Goal: Browse casually: Explore the website without a specific task or goal

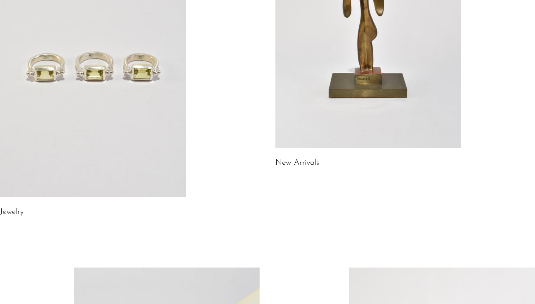
scroll to position [290, 0]
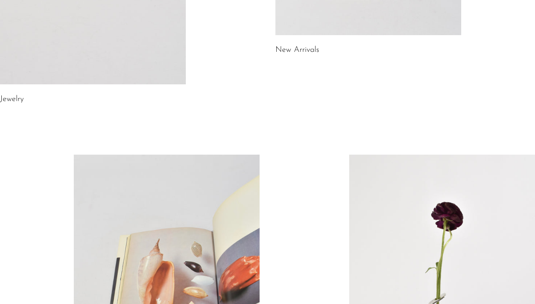
click at [309, 52] on link "New Arrivals" at bounding box center [298, 50] width 44 height 8
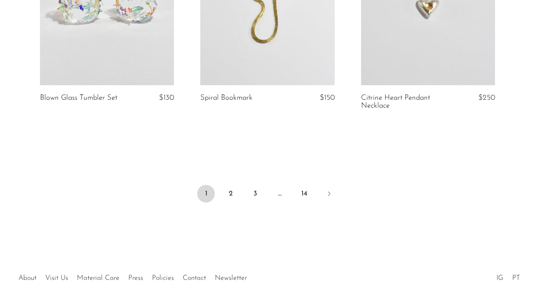
scroll to position [2792, 0]
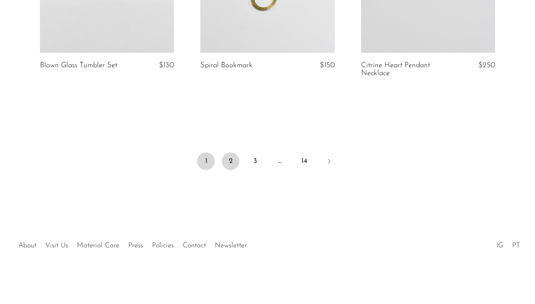
click at [234, 162] on link "2" at bounding box center [231, 162] width 18 height 18
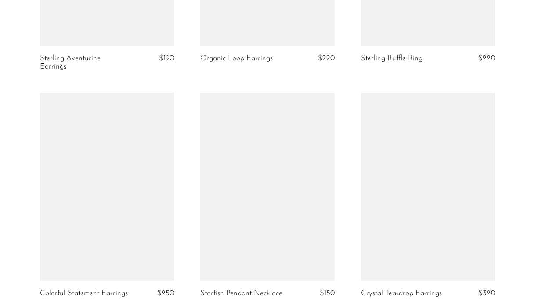
scroll to position [2739, 0]
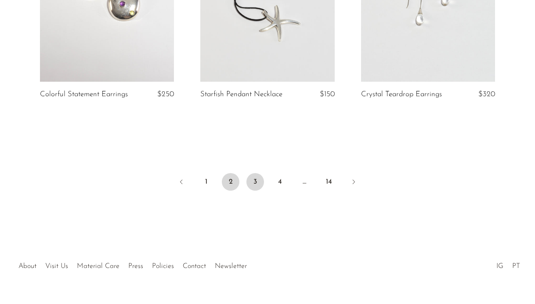
click at [258, 174] on link "3" at bounding box center [256, 182] width 18 height 18
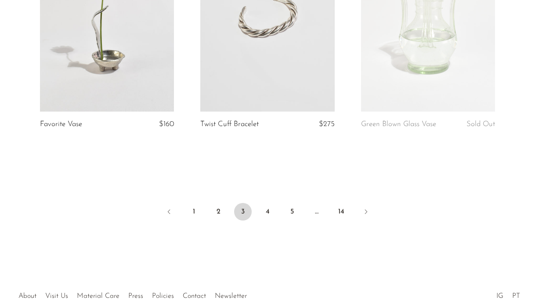
scroll to position [2744, 0]
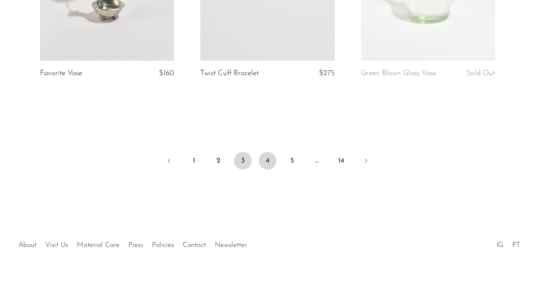
click at [266, 164] on link "4" at bounding box center [268, 161] width 18 height 18
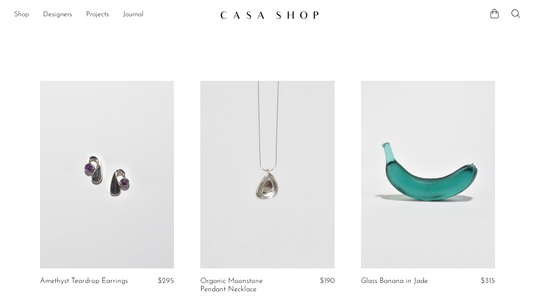
click at [17, 12] on link "Shop" at bounding box center [21, 14] width 15 height 11
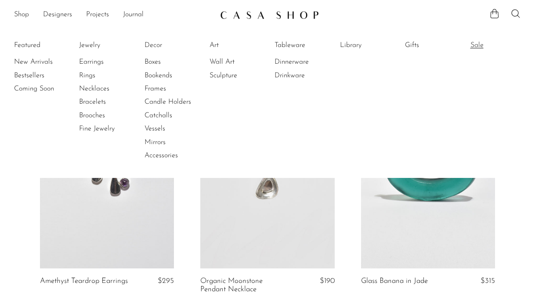
click at [476, 44] on link "Sale" at bounding box center [504, 45] width 66 height 10
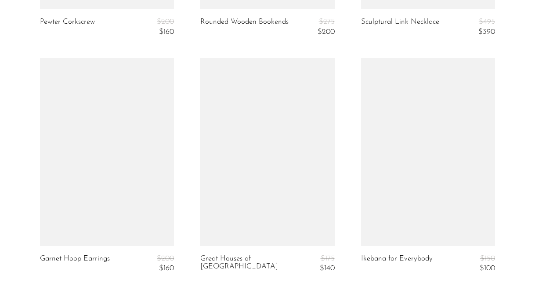
scroll to position [2822, 0]
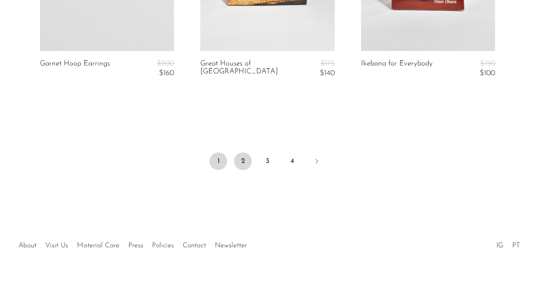
click at [247, 160] on link "2" at bounding box center [243, 162] width 18 height 18
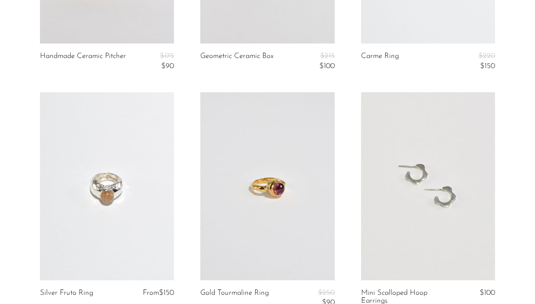
scroll to position [2705, 0]
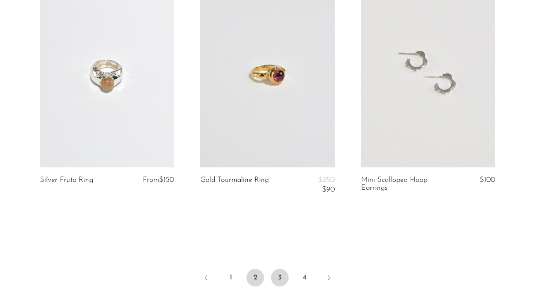
click at [276, 280] on link "3" at bounding box center [280, 278] width 18 height 18
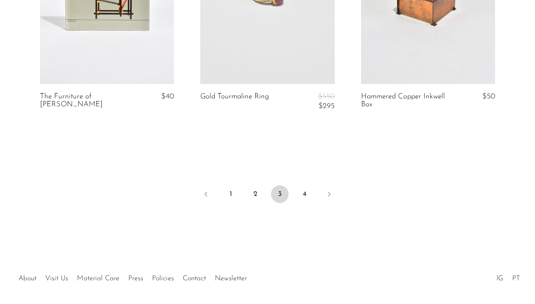
scroll to position [2822, 0]
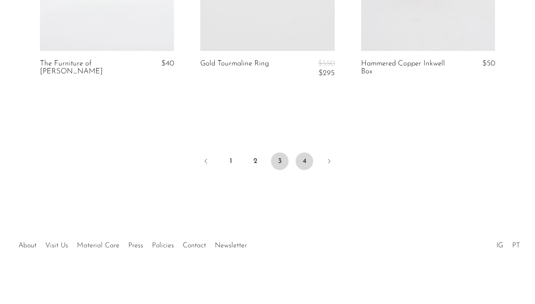
click at [306, 160] on link "4" at bounding box center [305, 162] width 18 height 18
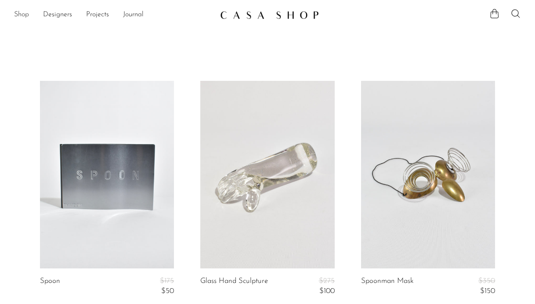
click at [24, 15] on link "Shop" at bounding box center [21, 14] width 15 height 11
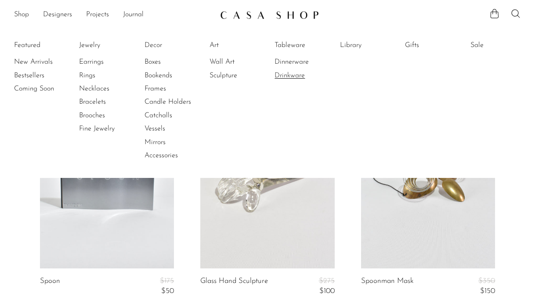
click at [288, 73] on link "Drinkware" at bounding box center [308, 76] width 66 height 10
